Goal: Task Accomplishment & Management: Use online tool/utility

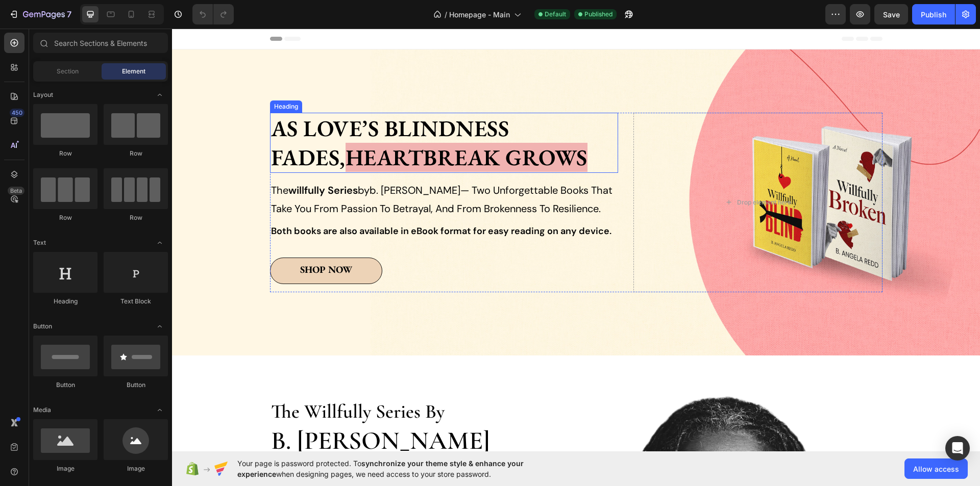
click at [304, 137] on h2 "As love’s blindness fades, heartbreak grows" at bounding box center [444, 143] width 349 height 60
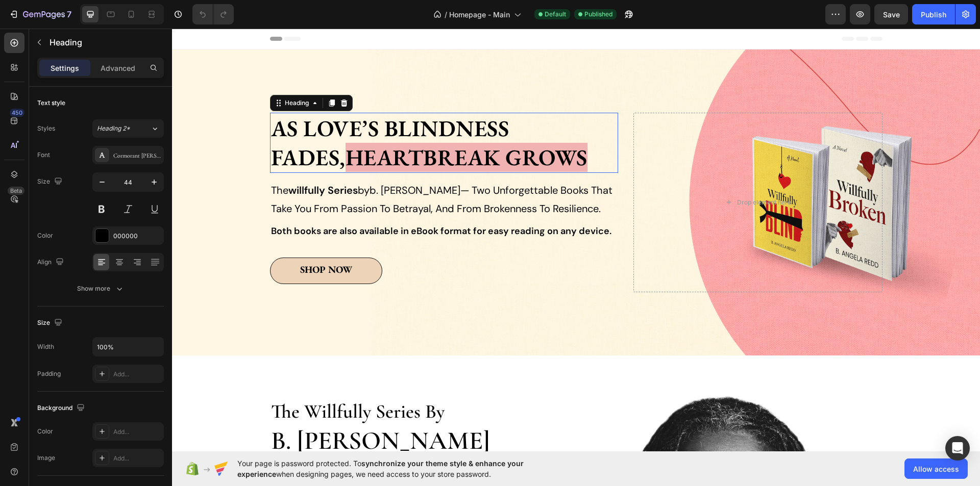
click at [303, 137] on h2 "As love’s blindness fades, heartbreak grows" at bounding box center [444, 143] width 349 height 60
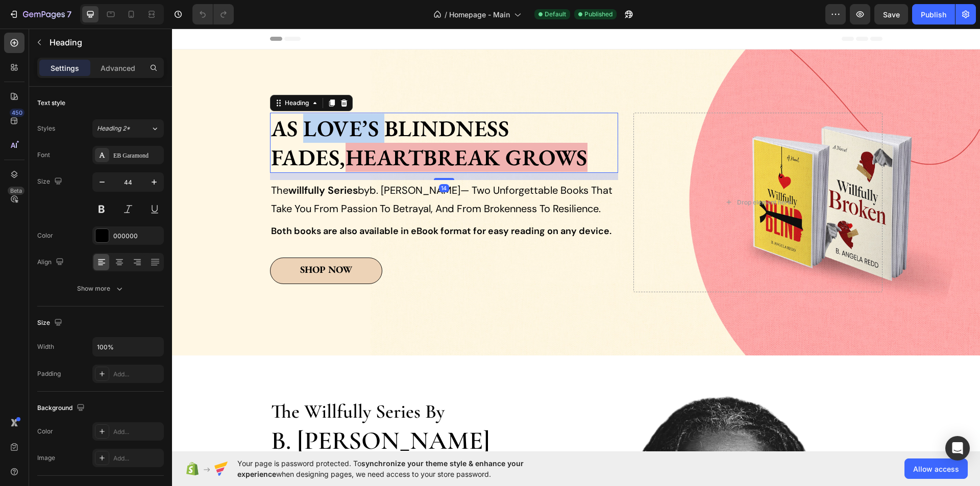
click at [303, 137] on p "As love’s blindness fades, heartbreak grows" at bounding box center [444, 143] width 347 height 58
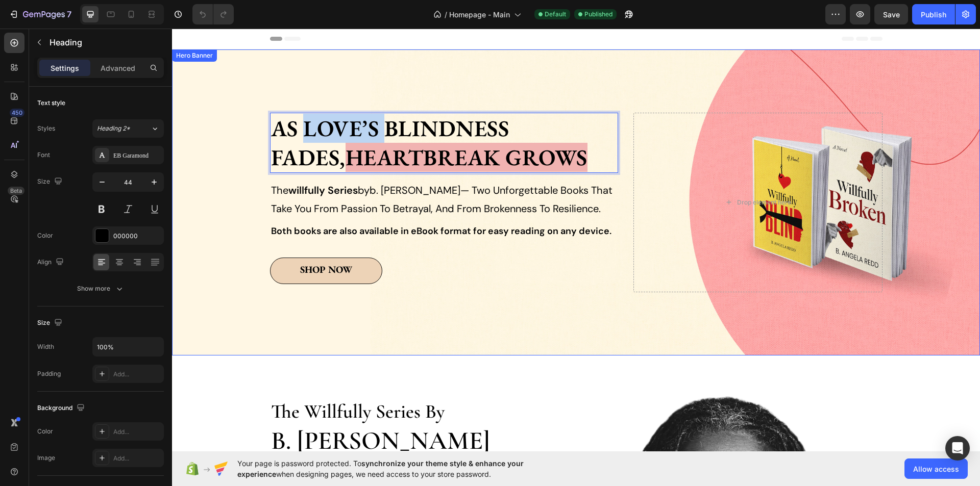
drag, startPoint x: 555, startPoint y: 125, endPoint x: 234, endPoint y: 124, distance: 321.0
click at [234, 124] on div "Image As love’s blindness fades, heartbreak grows Heading 14 the willfully seri…" at bounding box center [576, 203] width 808 height 306
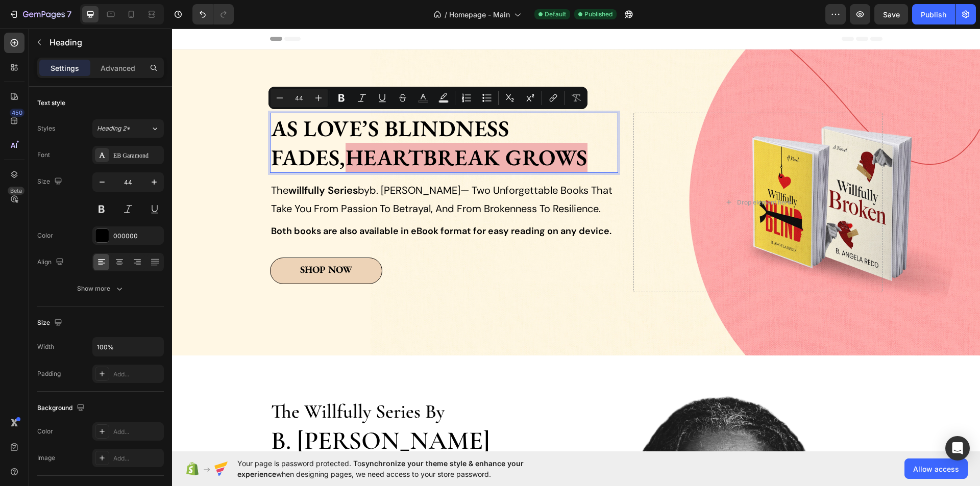
click at [585, 128] on p "As love’s blindness fades, heartbreak grows" at bounding box center [444, 143] width 347 height 58
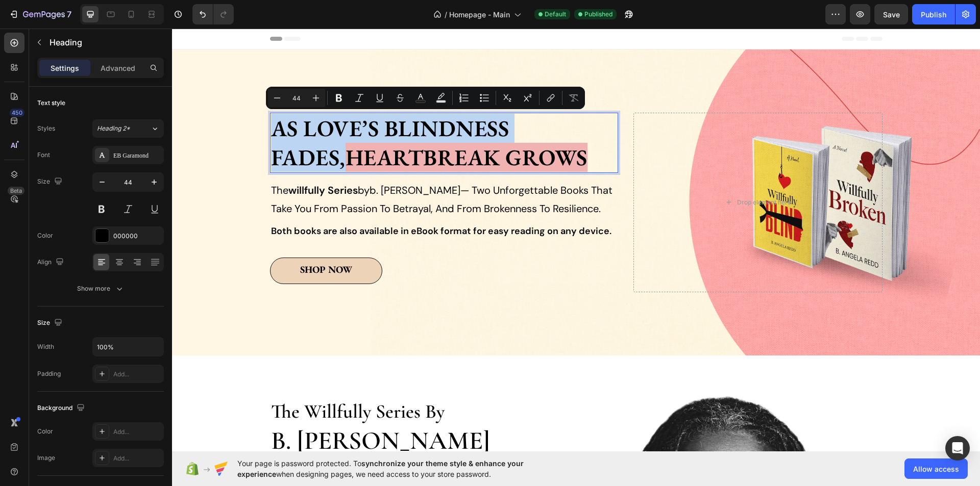
drag, startPoint x: 582, startPoint y: 132, endPoint x: 255, endPoint y: 137, distance: 327.2
click at [255, 137] on div "Image As love’s blindness fades, heartbreak grows Heading 14 the willfully seri…" at bounding box center [576, 203] width 808 height 306
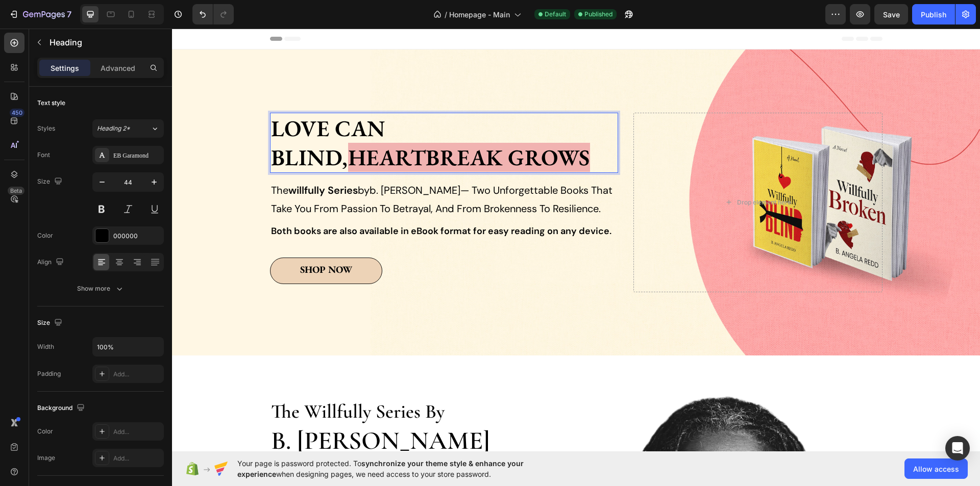
click at [508, 158] on span "heartbreak grows" at bounding box center [469, 157] width 242 height 29
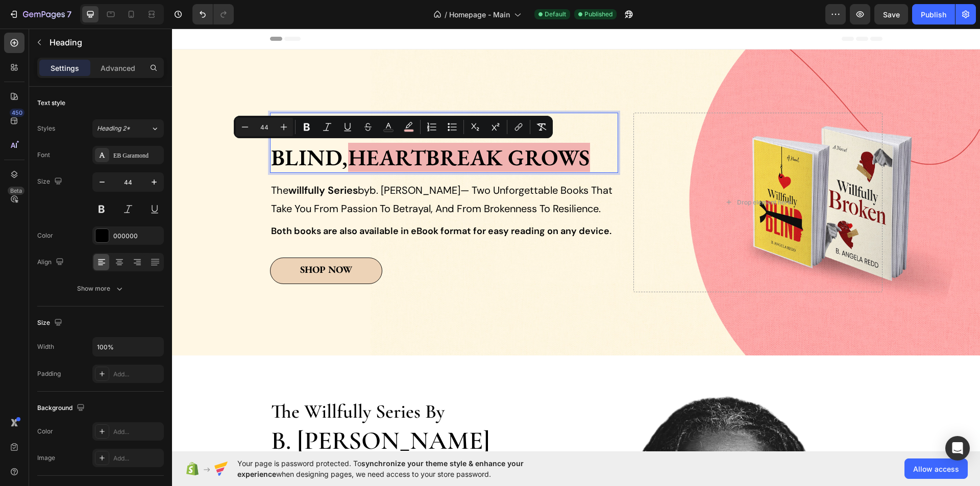
drag, startPoint x: 511, startPoint y: 158, endPoint x: 274, endPoint y: 161, distance: 237.9
click at [348, 161] on span "heartbreak grows" at bounding box center [469, 157] width 242 height 29
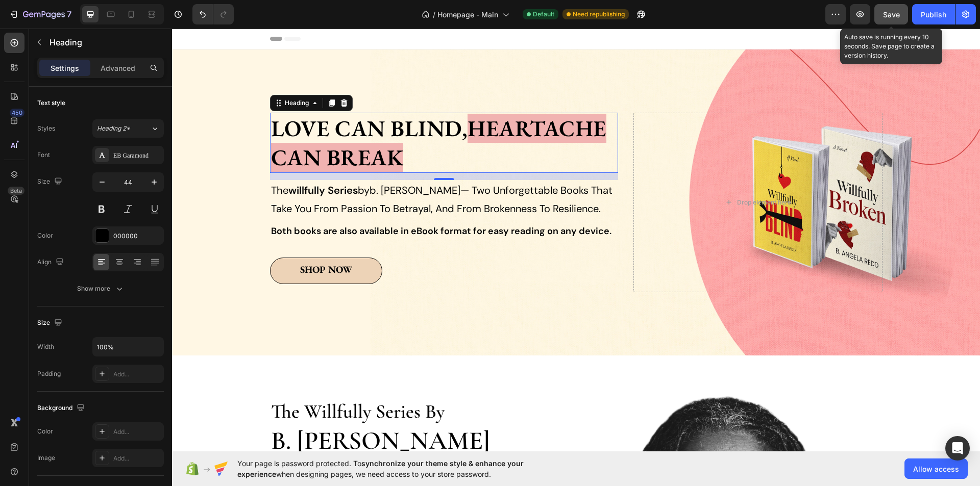
click at [891, 11] on span "Save" at bounding box center [891, 14] width 17 height 9
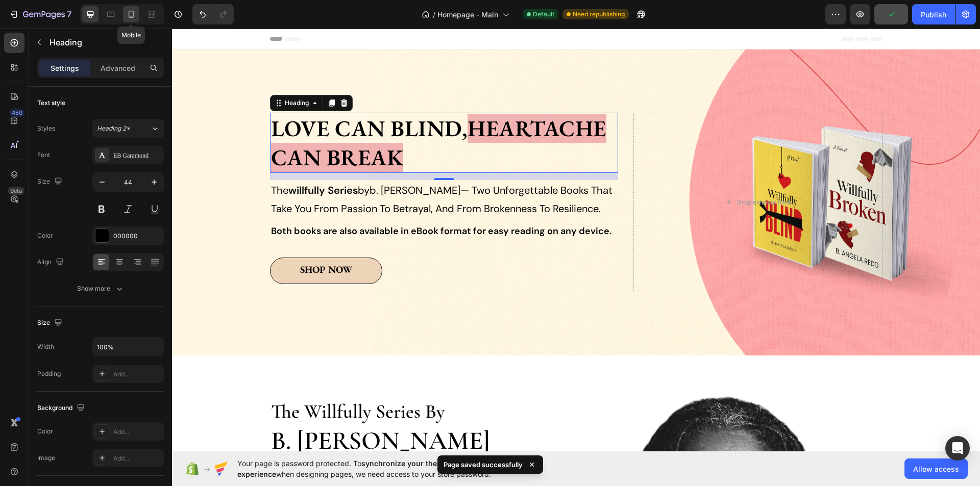
click at [136, 15] on div at bounding box center [131, 14] width 16 height 16
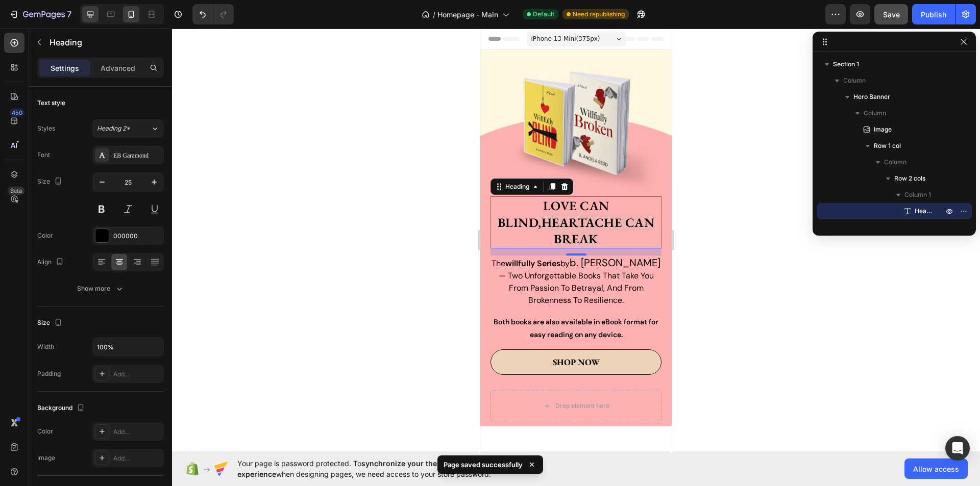
click at [92, 10] on icon at bounding box center [90, 14] width 10 height 10
type input "44"
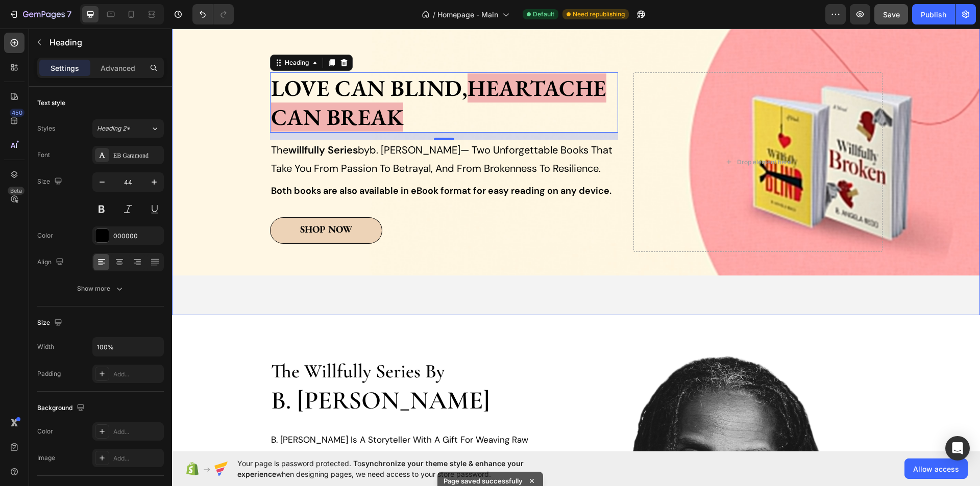
scroll to position [48, 0]
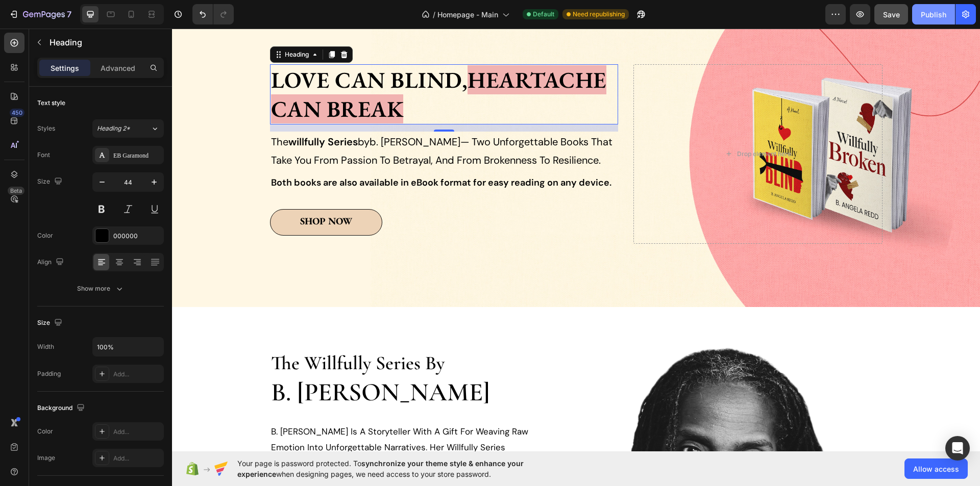
click at [933, 13] on div "Publish" at bounding box center [934, 14] width 26 height 11
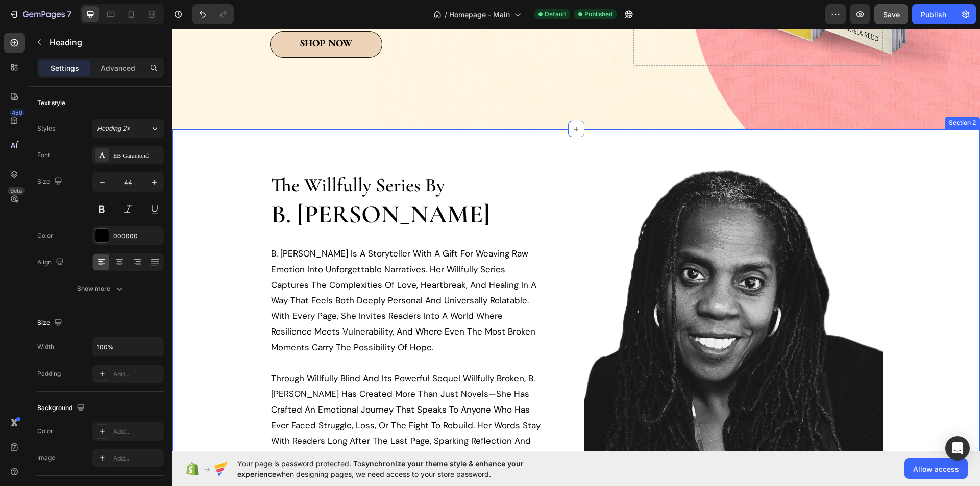
scroll to position [304, 0]
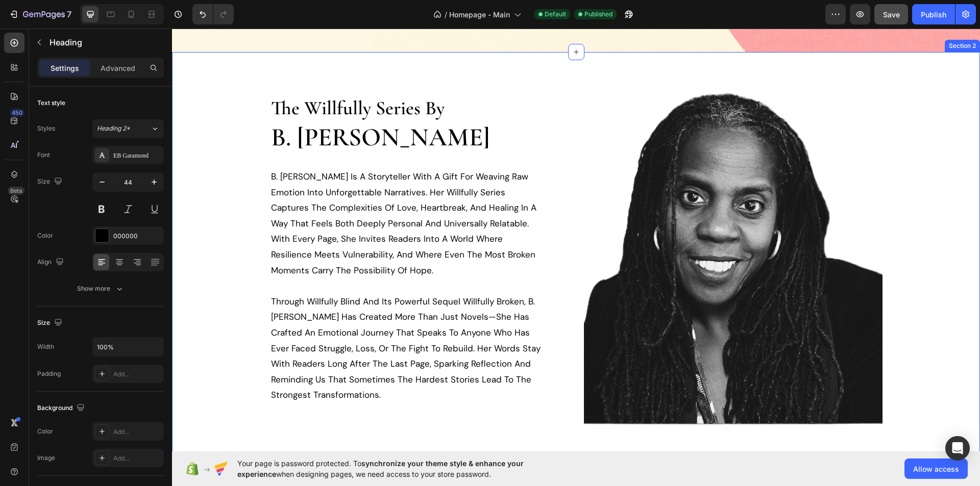
click at [727, 252] on img at bounding box center [733, 259] width 299 height 332
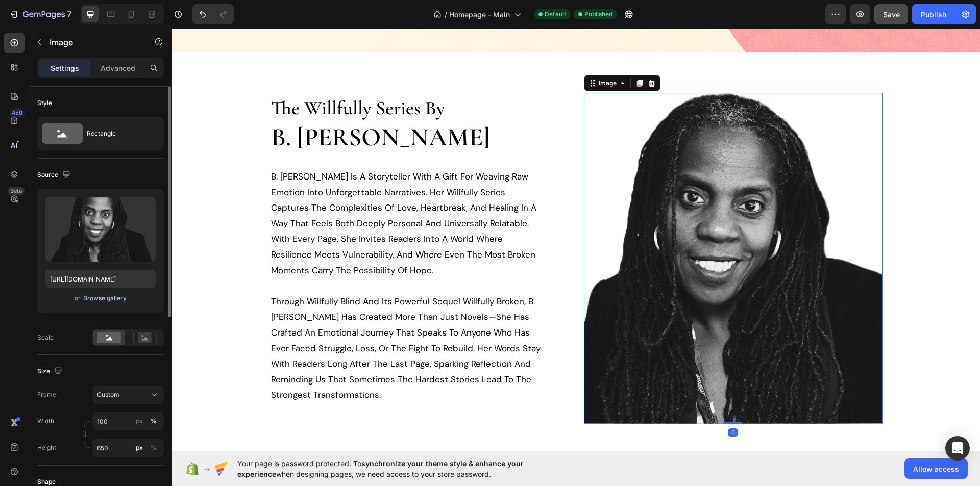
click at [113, 302] on div "Browse gallery" at bounding box center [104, 298] width 43 height 9
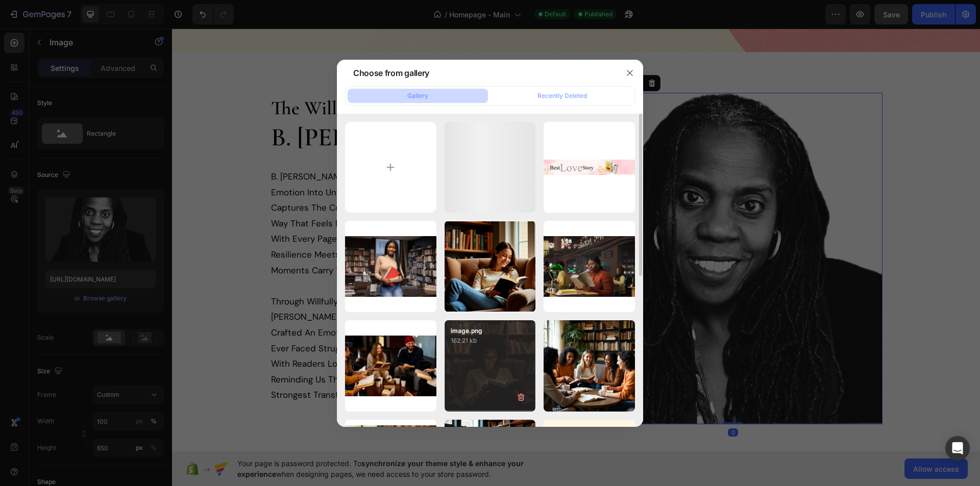
scroll to position [204, 0]
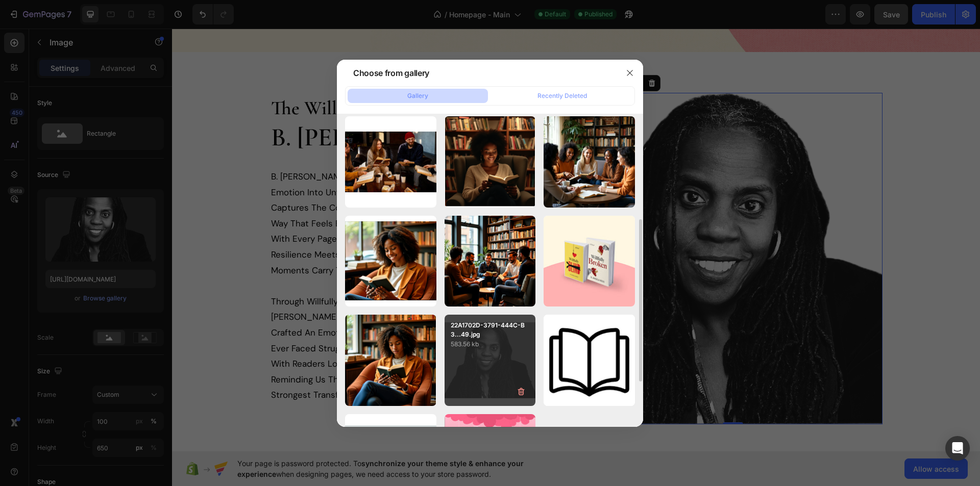
click at [505, 347] on p "583.56 kb" at bounding box center [490, 344] width 79 height 10
type input "[URL][DOMAIN_NAME]"
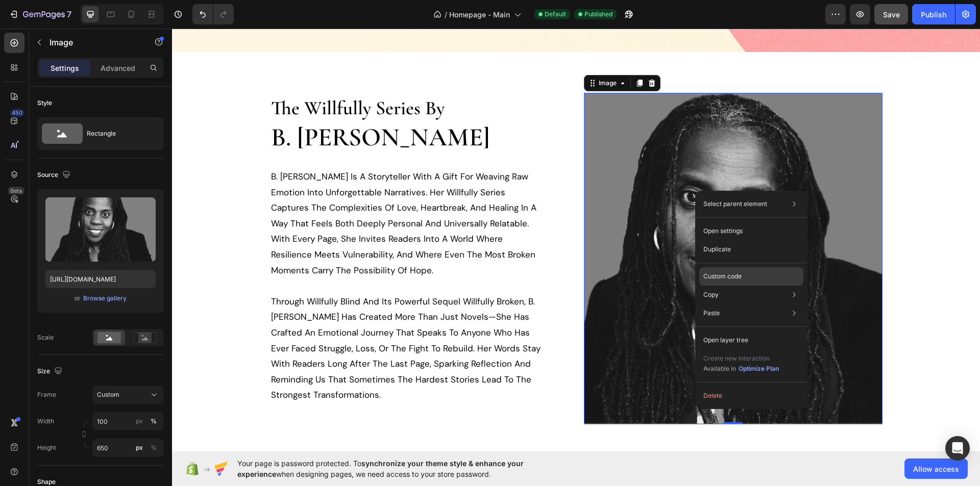
click at [745, 304] on div "Custom code" at bounding box center [751, 313] width 104 height 18
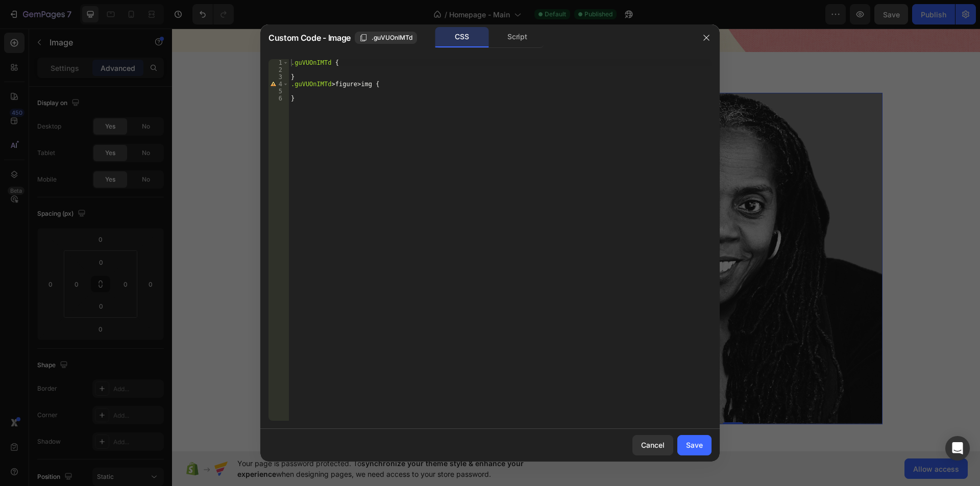
click at [415, 85] on div ".guVUOnIMTd { } .guVUOnIMTd > figure > img { }" at bounding box center [500, 247] width 423 height 376
type textarea ".guVUOnIMTd > figure > img {"
paste textarea "opacity: 0.5;"
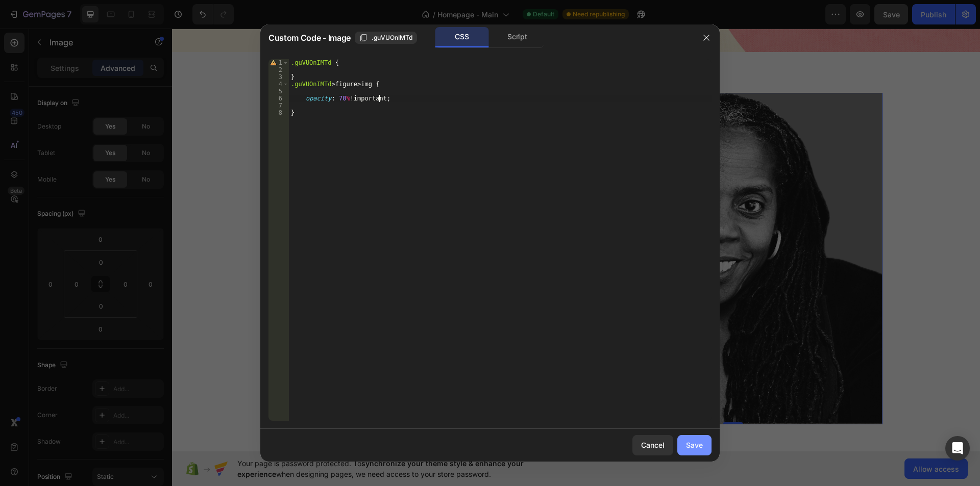
type textarea "opacity: 70%!;"
click at [691, 445] on div "Save" at bounding box center [694, 445] width 17 height 11
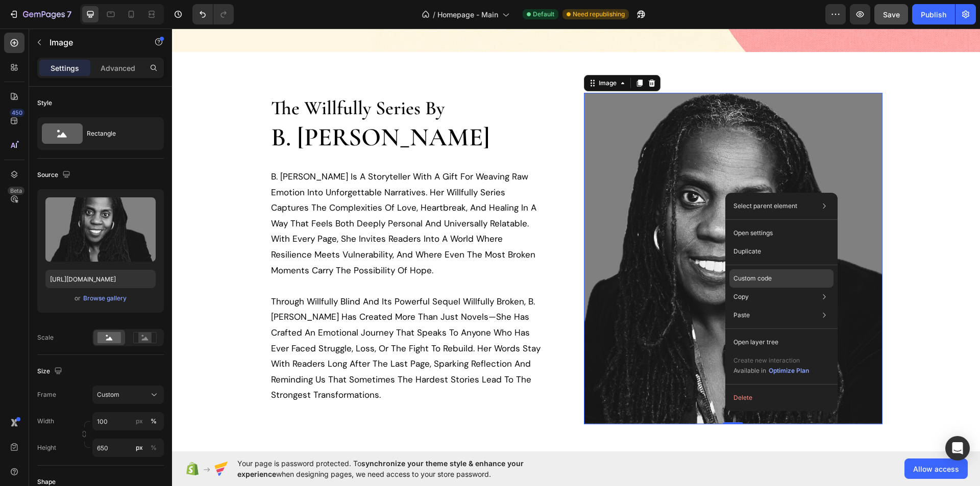
click at [771, 306] on div "Custom code" at bounding box center [781, 315] width 104 height 18
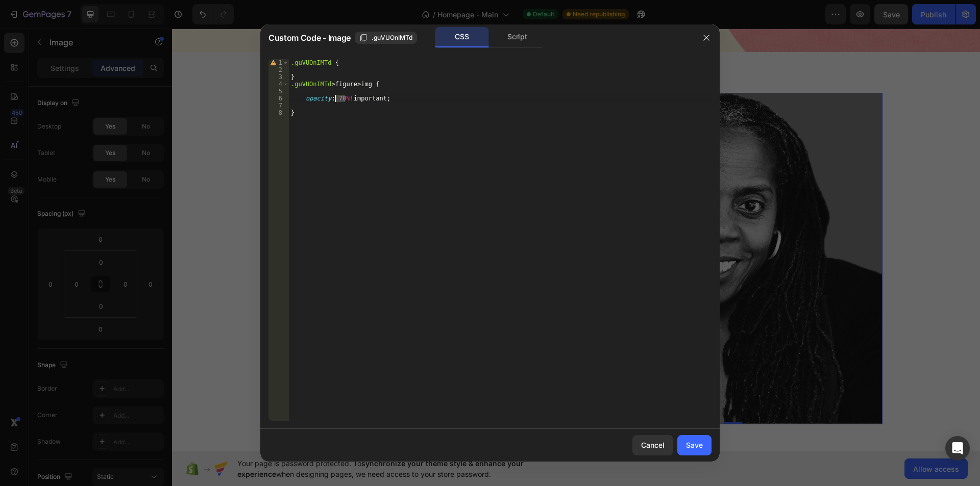
drag, startPoint x: 345, startPoint y: 99, endPoint x: 334, endPoint y: 98, distance: 10.2
click at [334, 98] on div ".guVUOnIMTd { } .guVUOnIMTd > figure > img { opacity : 70 % !important ; }" at bounding box center [500, 247] width 423 height 376
type textarea "opacity: 0.7!important;"
drag, startPoint x: 526, startPoint y: 417, endPoint x: 699, endPoint y: 446, distance: 175.8
click at [699, 446] on div "Save" at bounding box center [694, 445] width 17 height 11
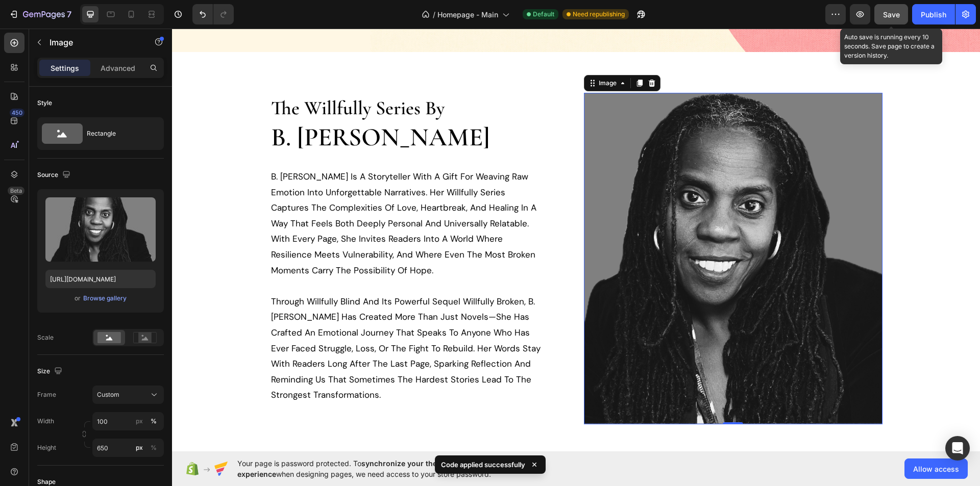
click at [896, 14] on span "Save" at bounding box center [891, 14] width 17 height 9
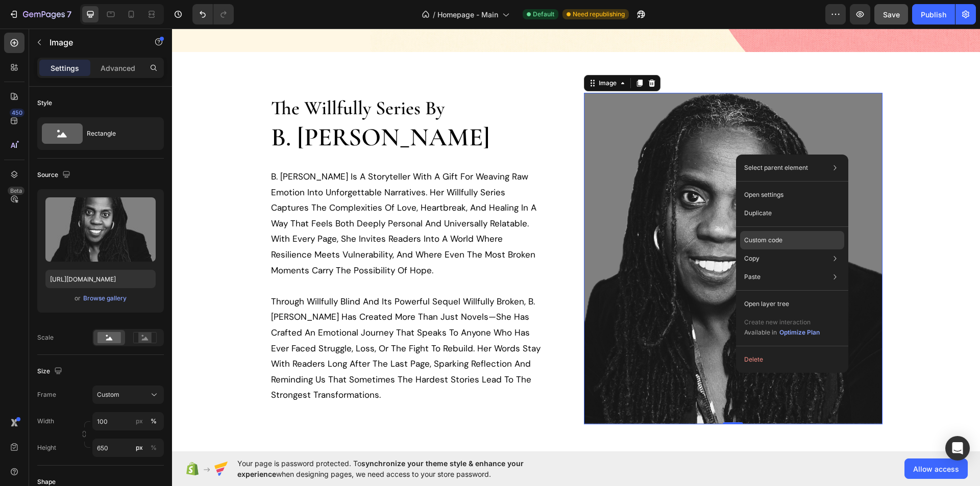
click at [770, 243] on p "Custom code" at bounding box center [763, 240] width 38 height 9
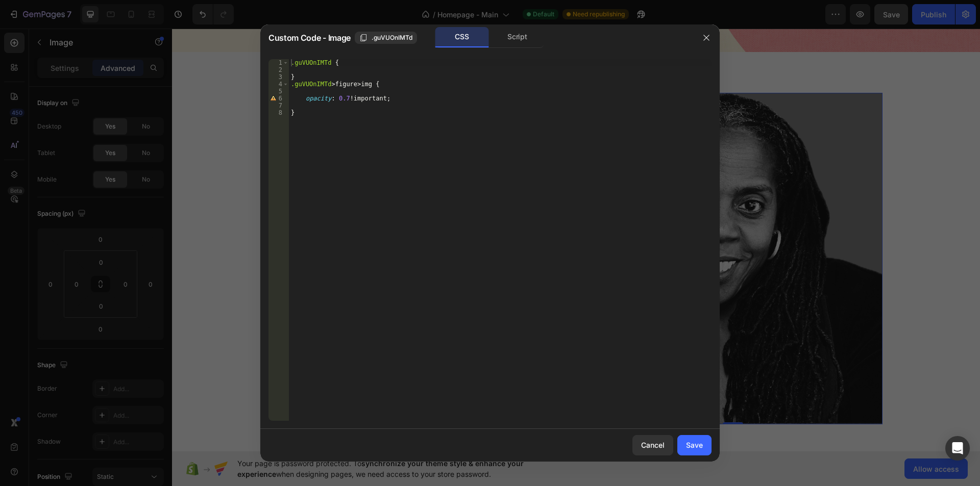
type textarea "opacity: 0.7!important;"
drag, startPoint x: 302, startPoint y: 95, endPoint x: 402, endPoint y: 100, distance: 100.7
click at [402, 100] on div ".guVUOnIMTd { } .guVUOnIMTd > figure > img { opacity : 0.7 !important ; }" at bounding box center [500, 247] width 423 height 376
click at [345, 59] on div ".guVUOnIMTd { } .guVUOnIMTd > figure > img { }" at bounding box center [500, 240] width 423 height 362
type textarea ".guVUOnIMTd {"
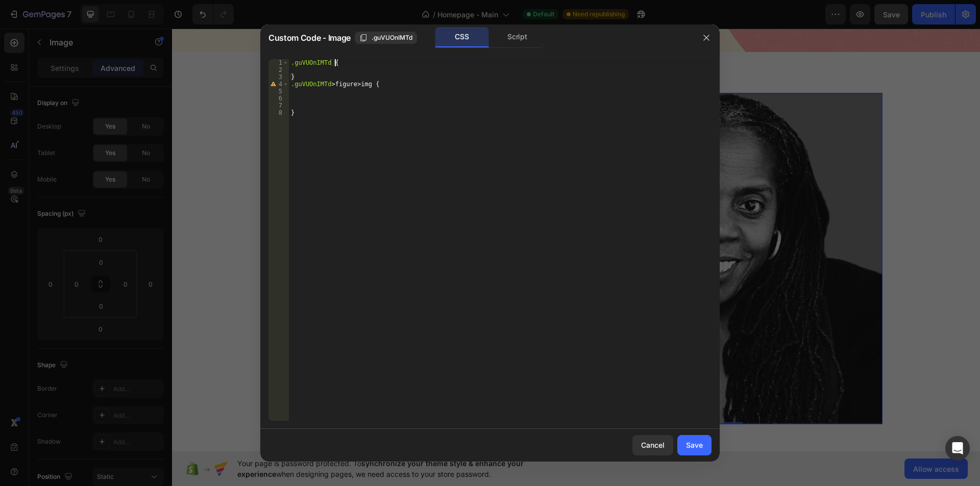
click at [343, 64] on div ".guVUOnIMTd { } .guVUOnIMTd > figure > img { }" at bounding box center [500, 247] width 423 height 376
paste textarea "opacity: 0.7!important;"
type textarea "opacity: 0.7!important;"
drag, startPoint x: 687, startPoint y: 446, endPoint x: 513, endPoint y: 418, distance: 176.3
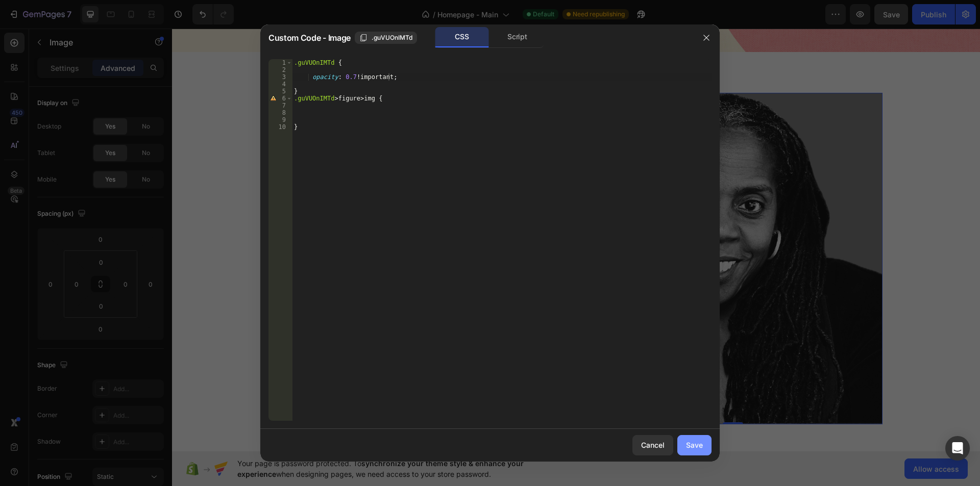
click at [687, 446] on div "Save" at bounding box center [694, 445] width 17 height 11
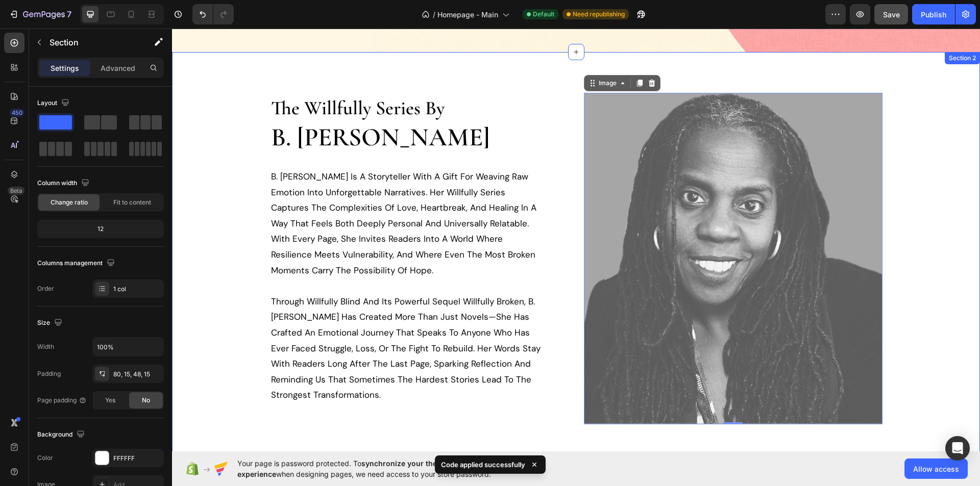
click at [913, 230] on div "the willfully series by b. [PERSON_NAME] Heading b. [PERSON_NAME] is a storytel…" at bounding box center [576, 265] width 793 height 345
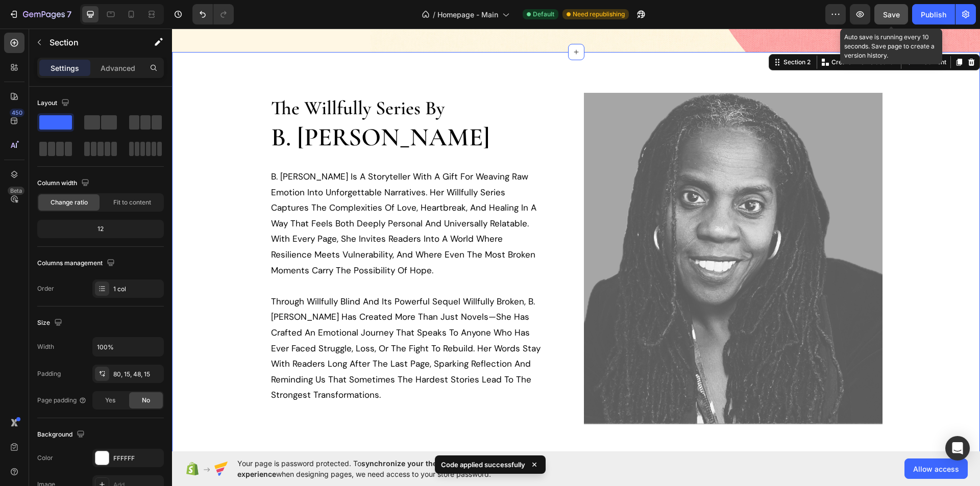
click at [892, 10] on span "Save" at bounding box center [891, 14] width 17 height 9
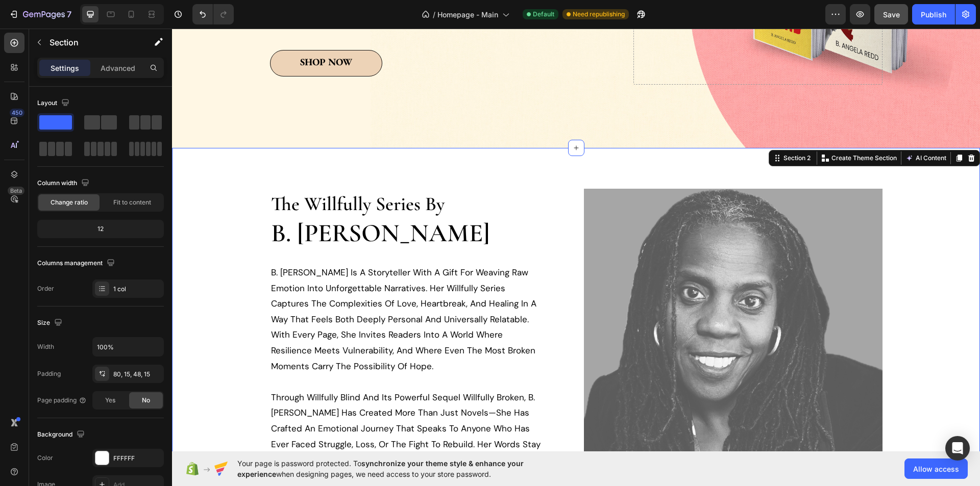
scroll to position [202, 0]
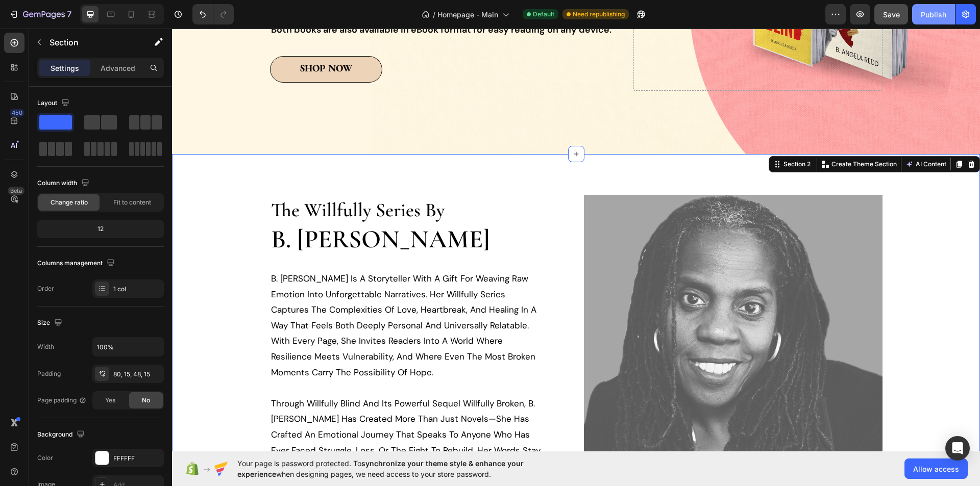
click at [933, 10] on div "Publish" at bounding box center [934, 14] width 26 height 11
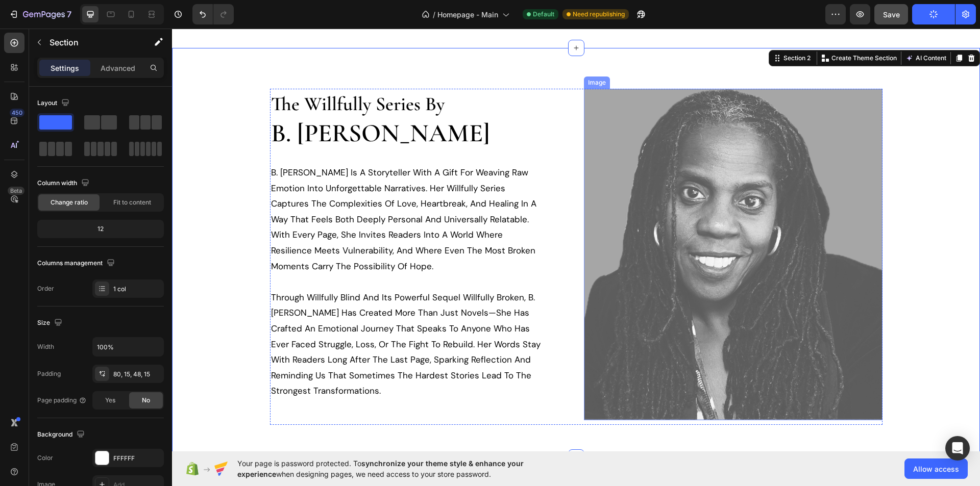
scroll to position [457, 0]
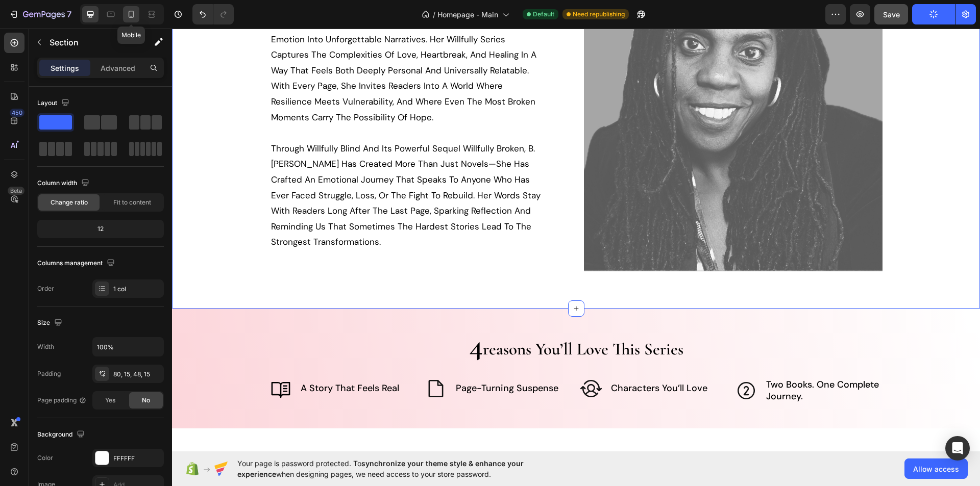
click at [133, 18] on icon at bounding box center [131, 14] width 10 height 10
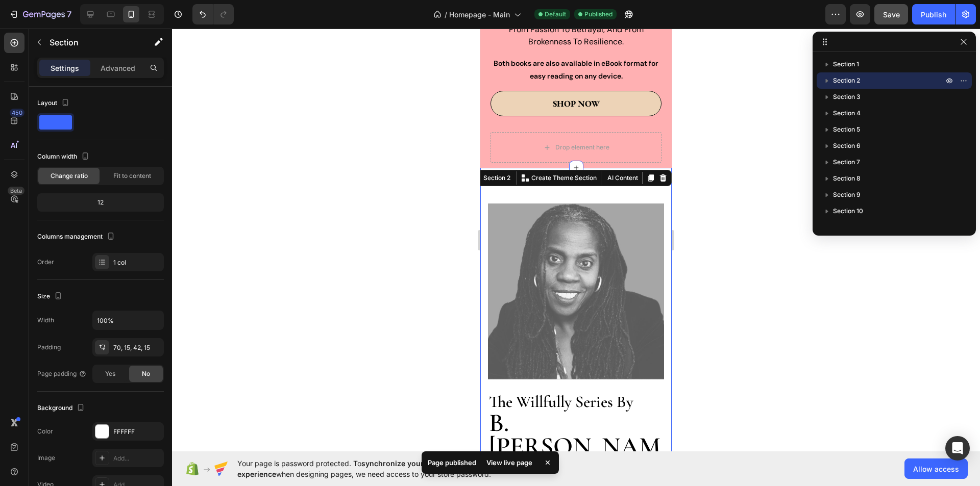
scroll to position [240, 0]
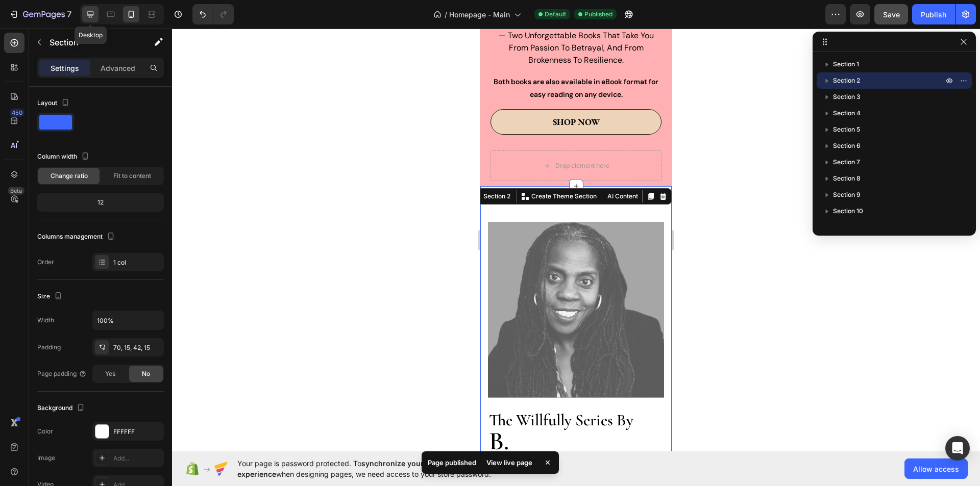
click at [87, 14] on icon at bounding box center [90, 14] width 10 height 10
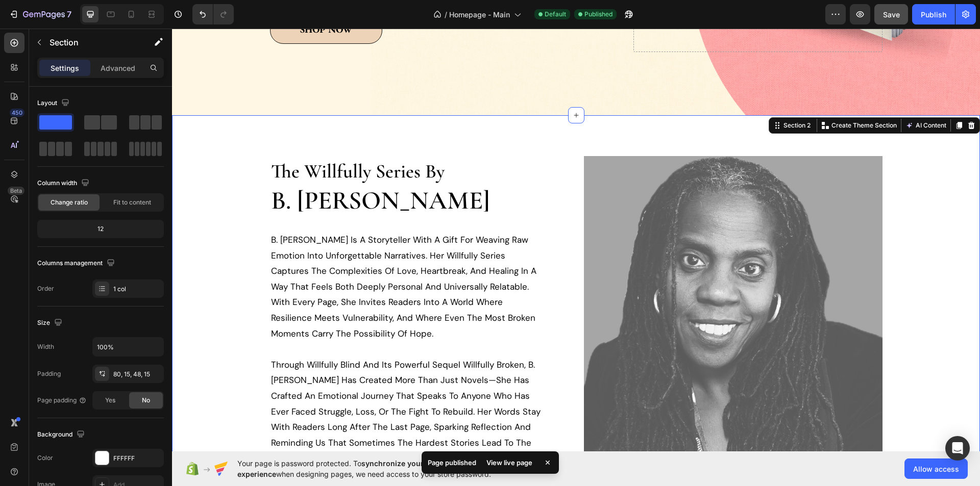
scroll to position [291, 0]
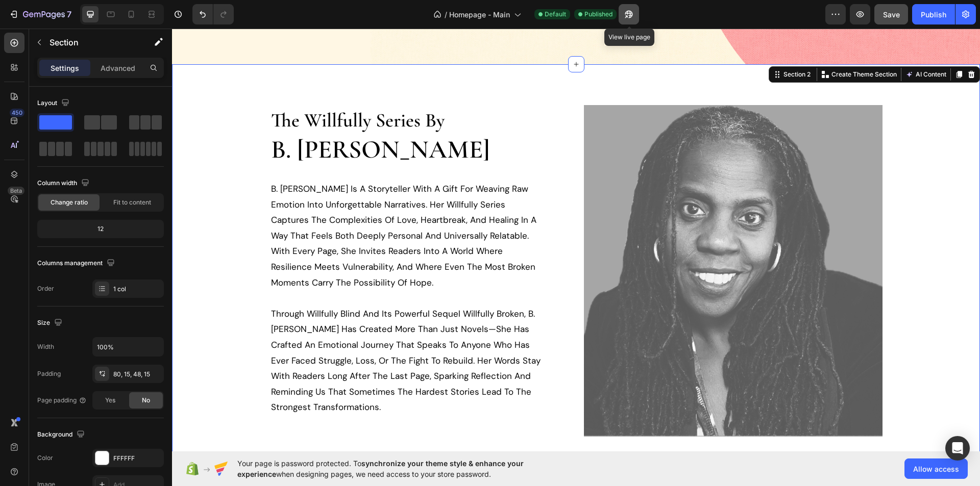
click at [624, 11] on button "button" at bounding box center [629, 14] width 20 height 20
